Goal: Manage account settings

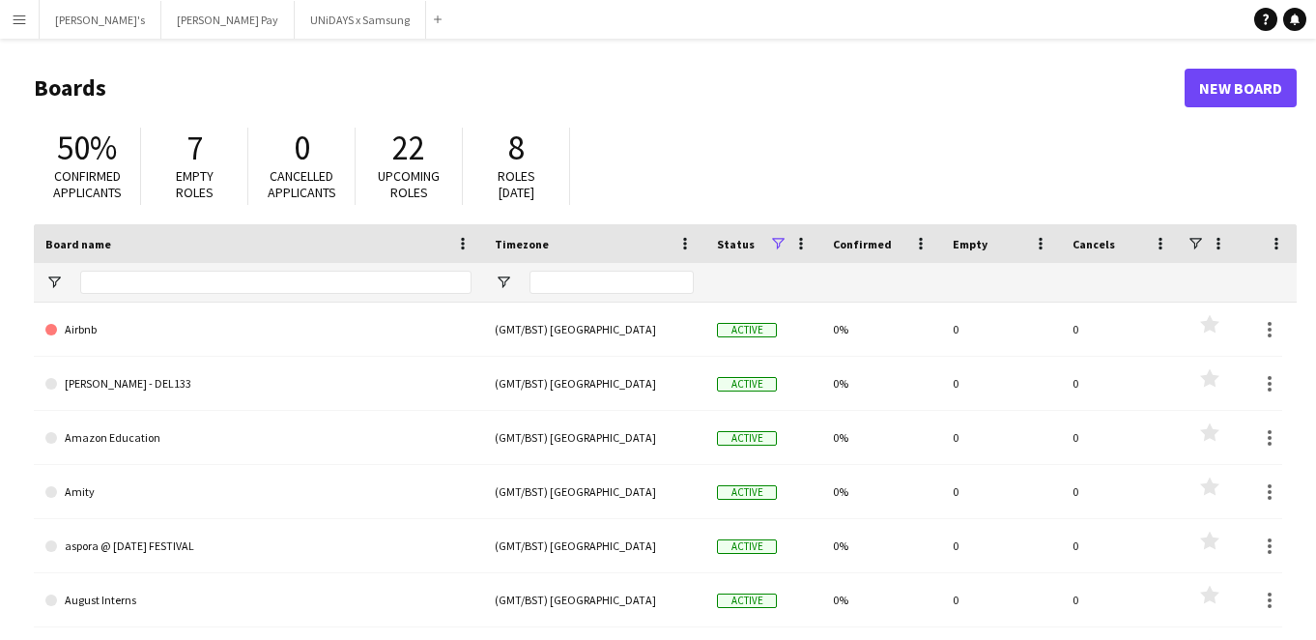
click at [22, 24] on app-icon "Menu" at bounding box center [19, 19] width 15 height 15
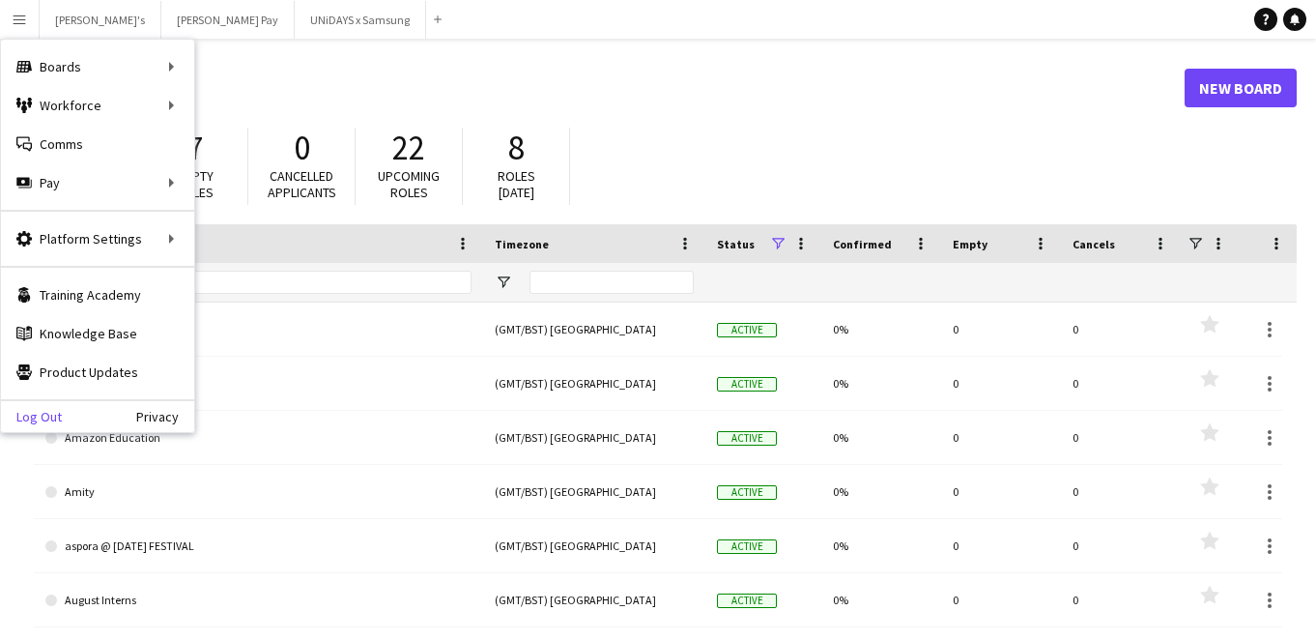
click at [55, 414] on link "Log Out" at bounding box center [31, 416] width 61 height 15
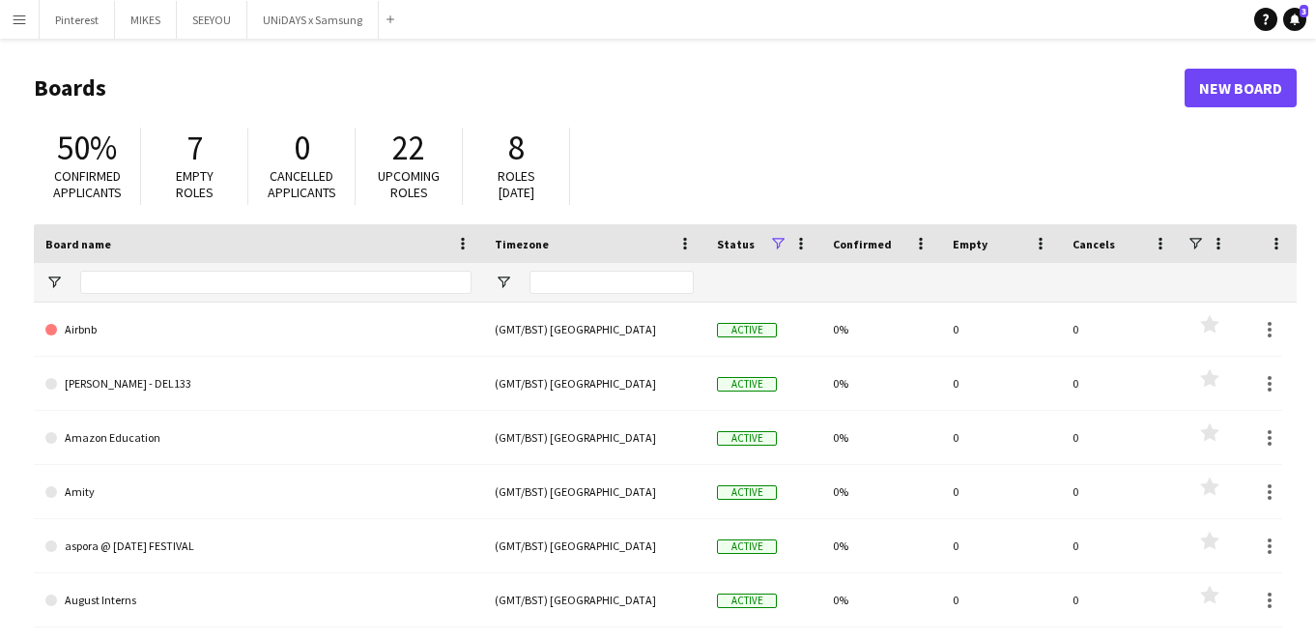
click at [27, 32] on button "Menu" at bounding box center [19, 19] width 39 height 39
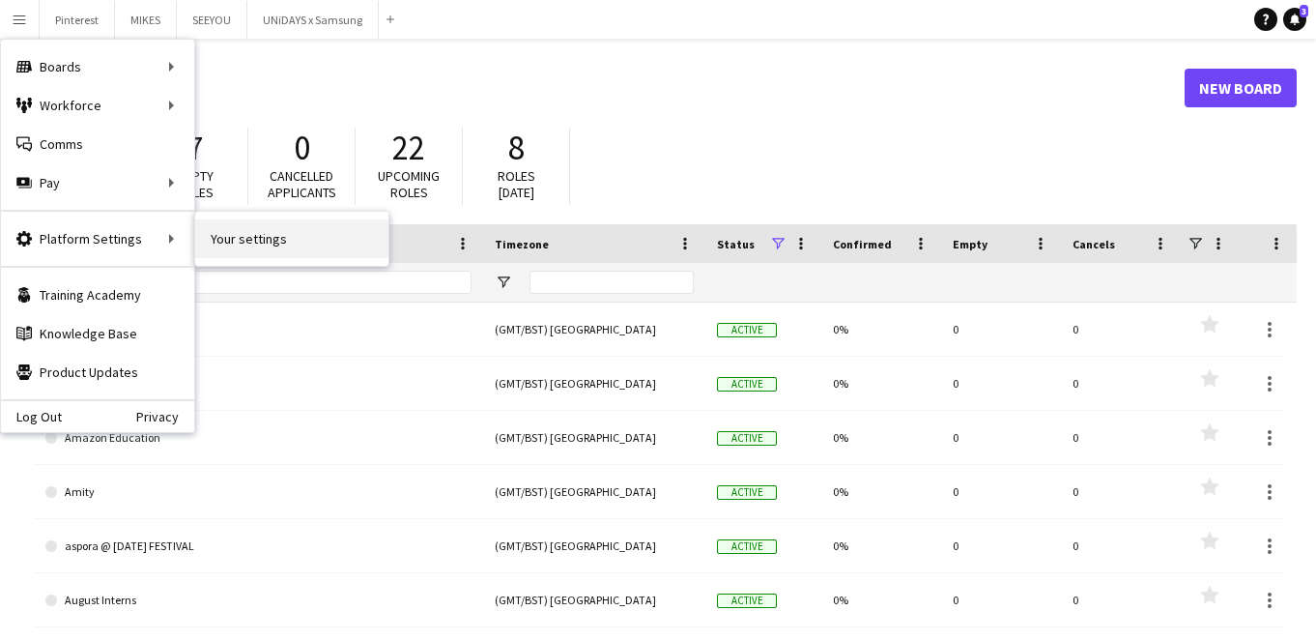
click at [237, 241] on link "Your settings" at bounding box center [291, 238] width 193 height 39
